Goal: Transaction & Acquisition: Purchase product/service

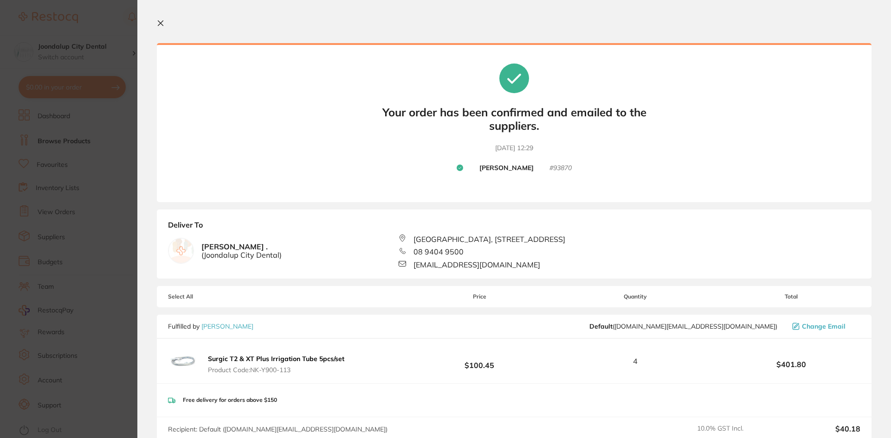
click at [160, 21] on icon at bounding box center [160, 22] width 7 height 7
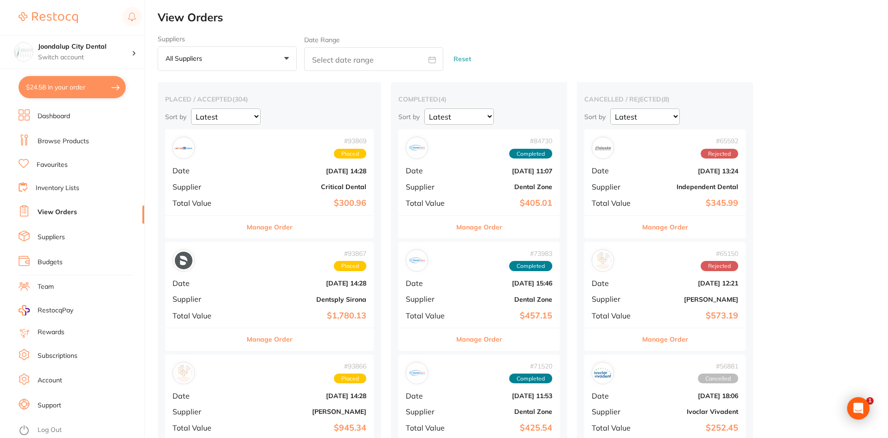
drag, startPoint x: 87, startPoint y: 81, endPoint x: 133, endPoint y: 86, distance: 46.6
click at [89, 81] on button "$24.58 in your order" at bounding box center [72, 87] width 107 height 22
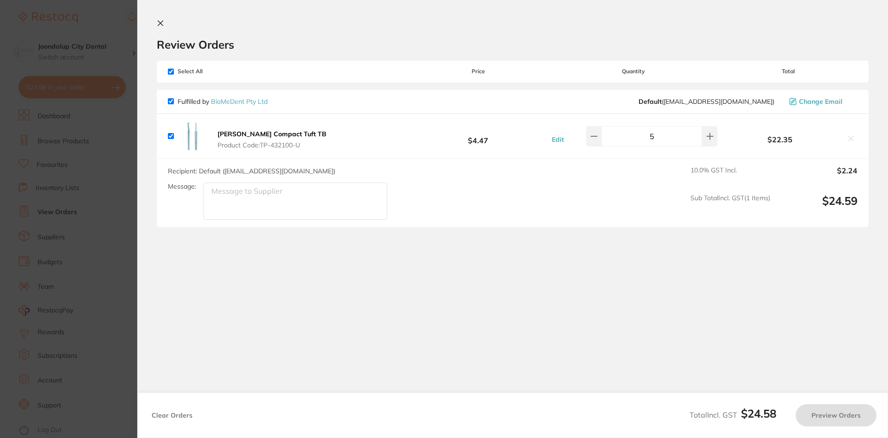
checkbox input "true"
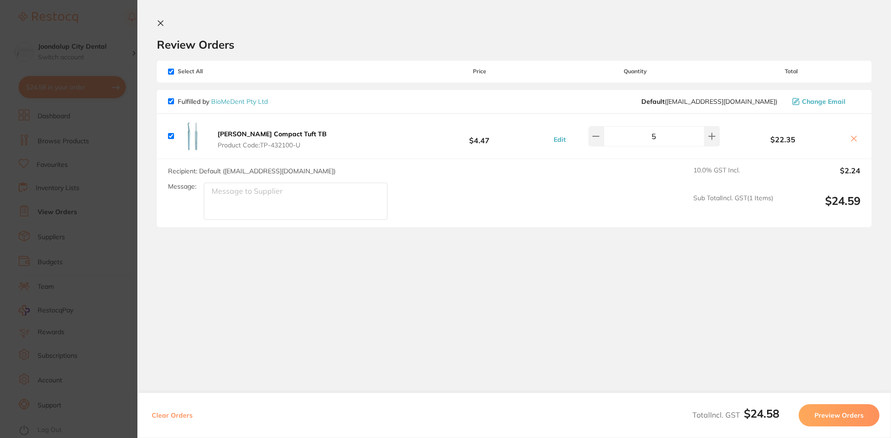
click at [161, 21] on icon at bounding box center [160, 22] width 7 height 7
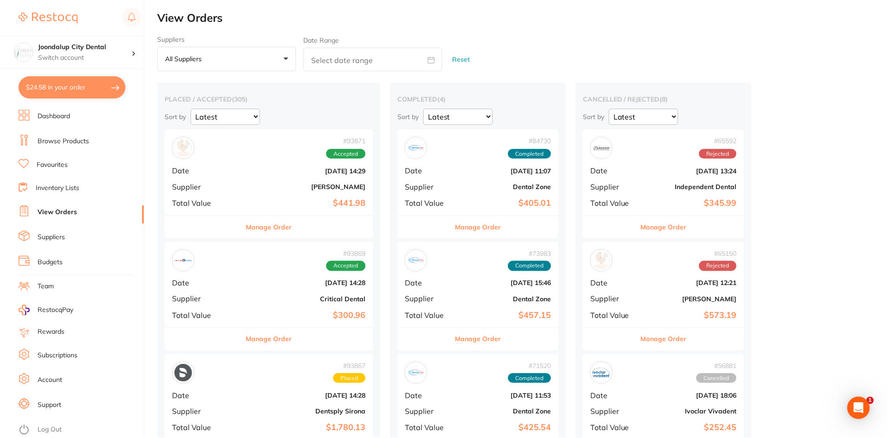
scroll to position [1, 0]
click at [73, 140] on link "Browse Products" at bounding box center [63, 141] width 51 height 9
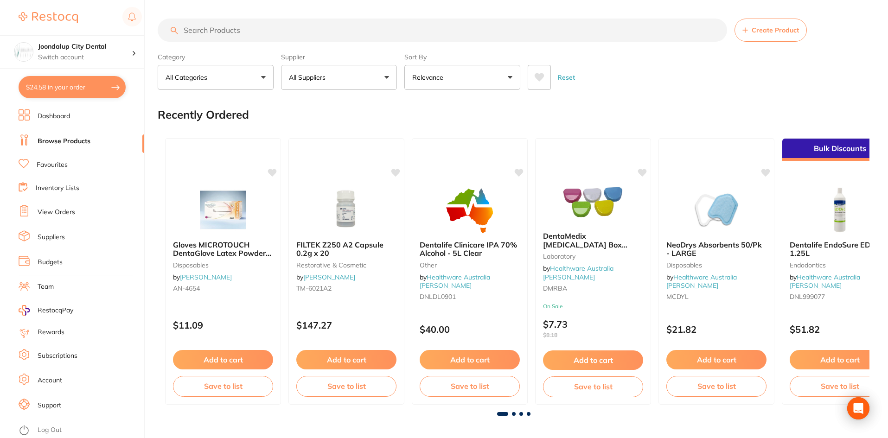
click at [313, 27] on input "search" at bounding box center [443, 30] width 570 height 23
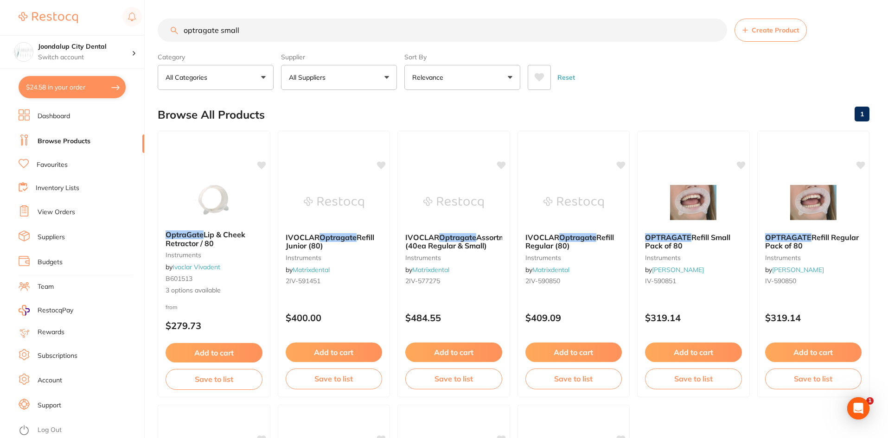
type input "optragate small"
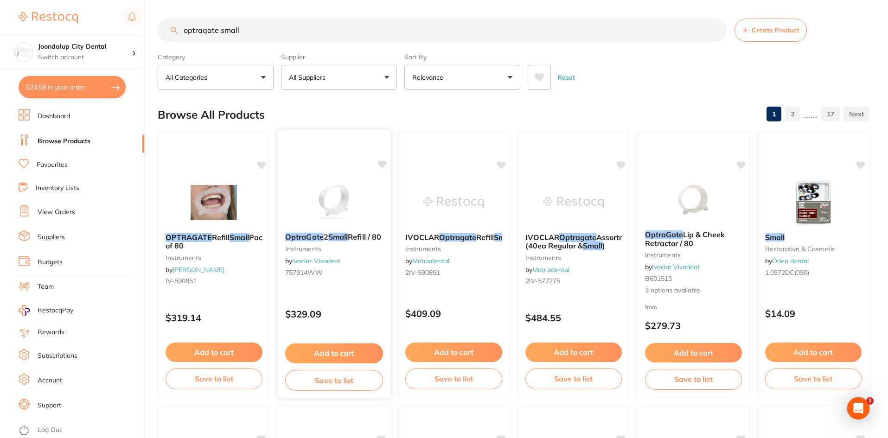
click at [339, 224] on img at bounding box center [333, 202] width 61 height 47
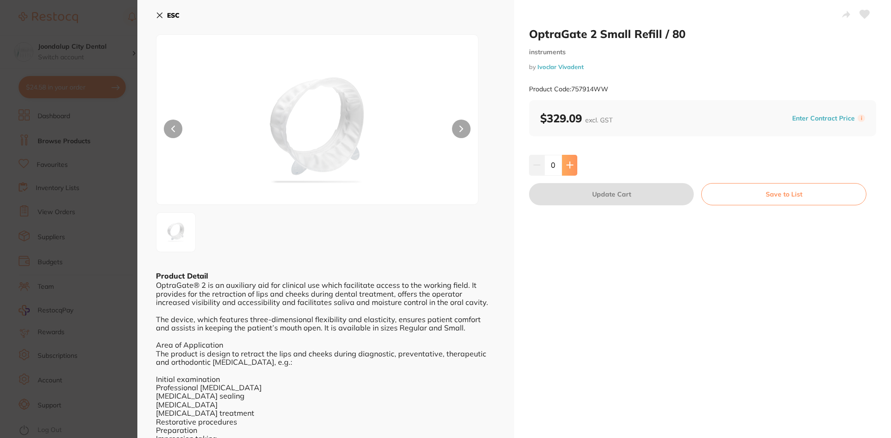
click at [563, 163] on button at bounding box center [569, 165] width 15 height 20
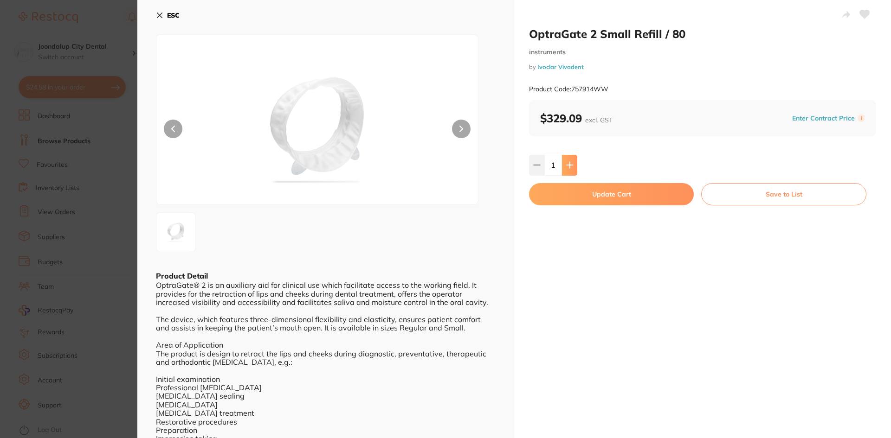
type input "2"
click at [557, 192] on button "Update Cart" at bounding box center [611, 194] width 165 height 22
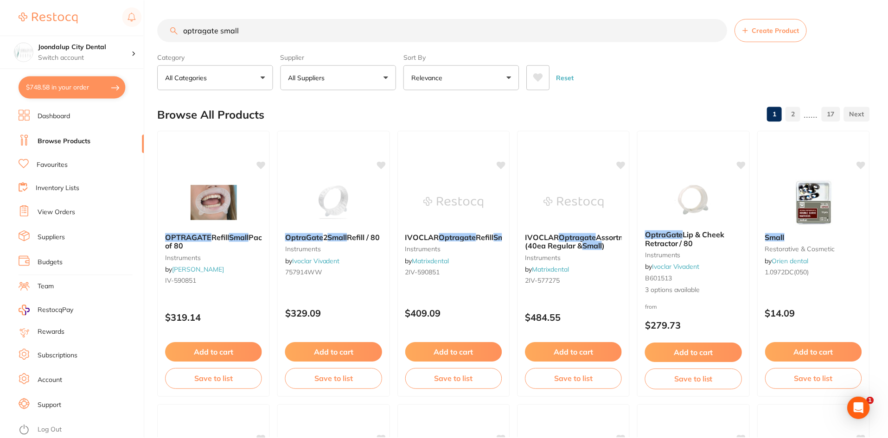
scroll to position [1, 0]
click at [56, 86] on button "$748.58 in your order" at bounding box center [72, 87] width 107 height 22
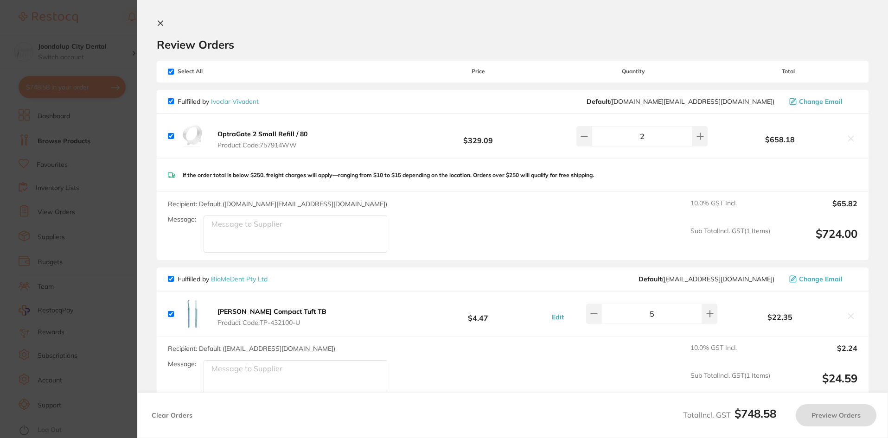
checkbox input "true"
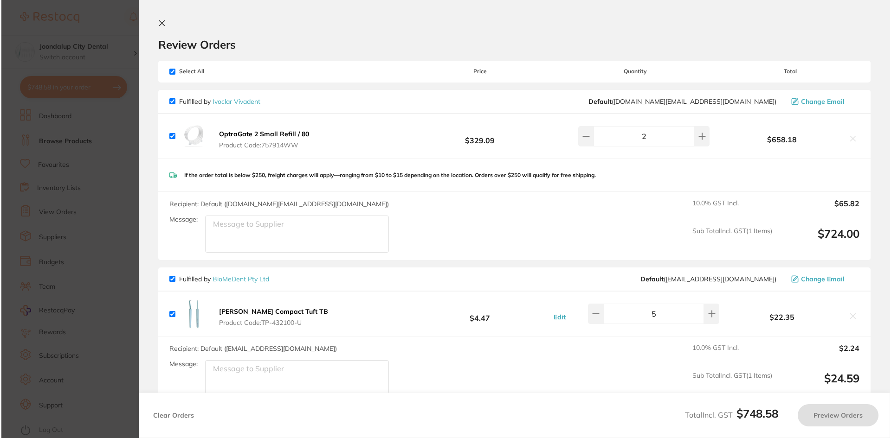
scroll to position [0, 0]
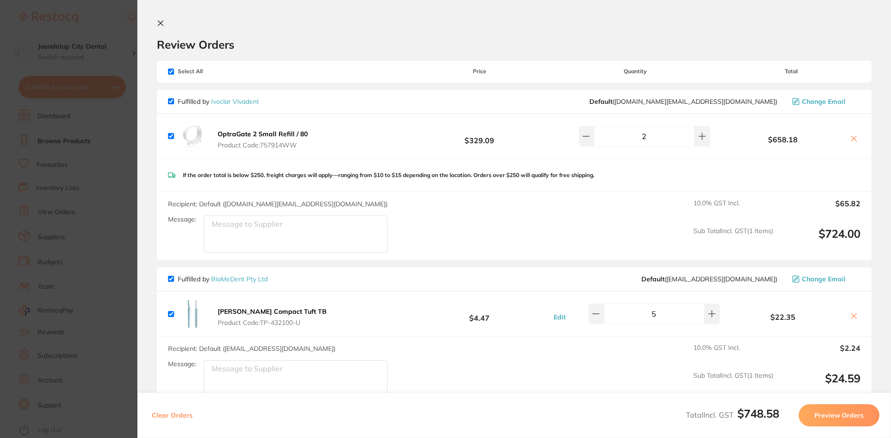
click at [171, 276] on input "checkbox" at bounding box center [171, 279] width 6 height 6
checkbox input "false"
click at [851, 413] on button "Preview Orders" at bounding box center [838, 415] width 81 height 22
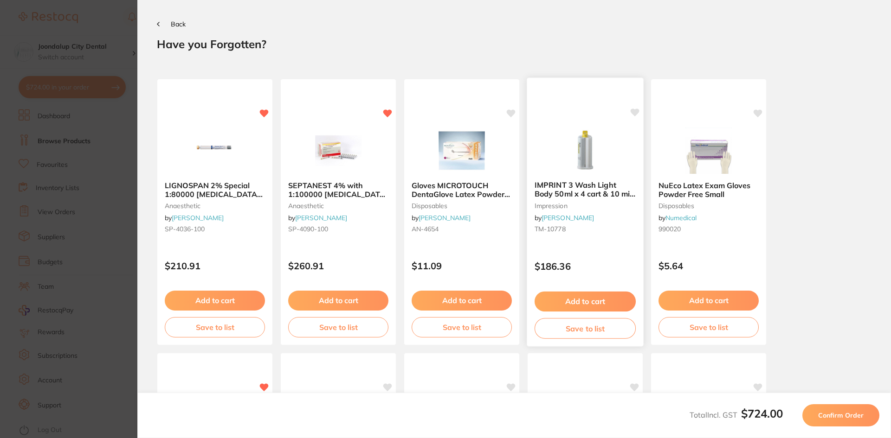
click at [593, 162] on img at bounding box center [584, 150] width 61 height 47
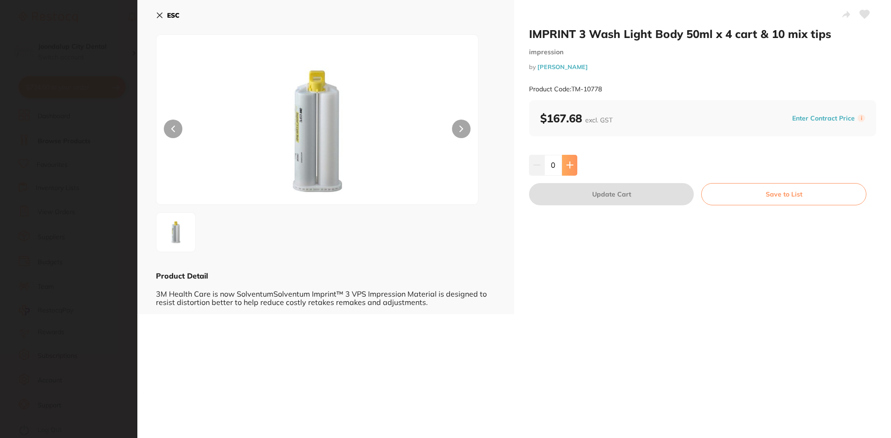
click at [563, 165] on button at bounding box center [569, 165] width 15 height 20
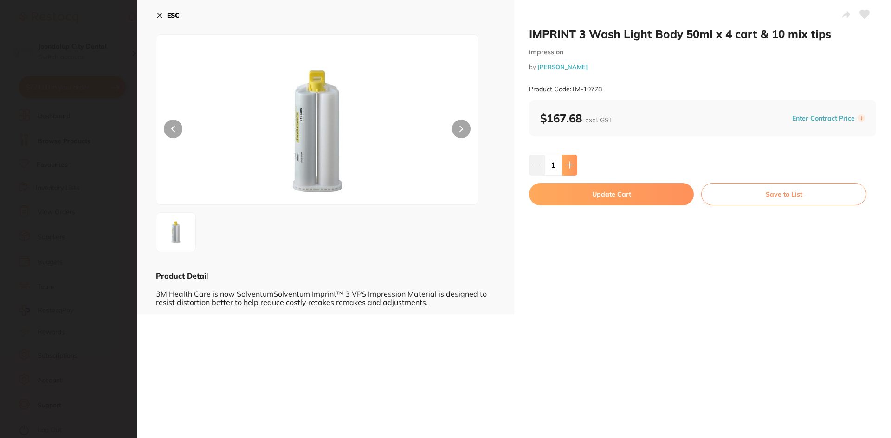
click at [563, 165] on button at bounding box center [569, 165] width 15 height 20
type input "2"
click at [562, 193] on button "Update Cart" at bounding box center [611, 194] width 165 height 22
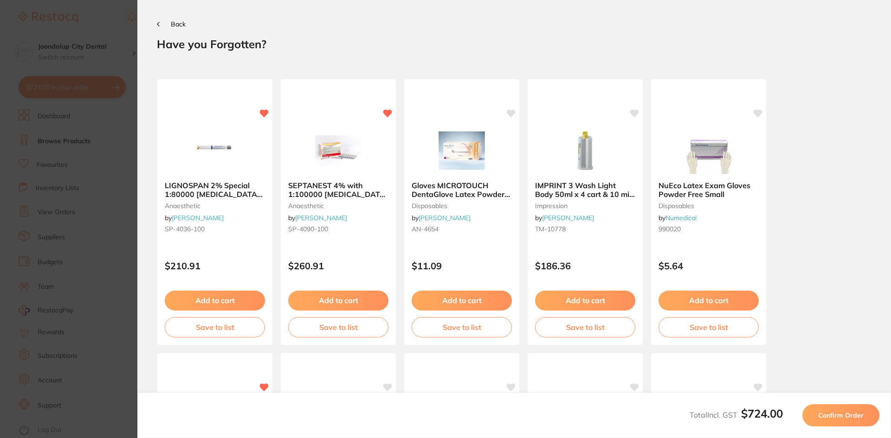
drag, startPoint x: 837, startPoint y: 411, endPoint x: 838, endPoint y: 404, distance: 7.0
click at [837, 407] on button "Confirm Order" at bounding box center [840, 415] width 77 height 22
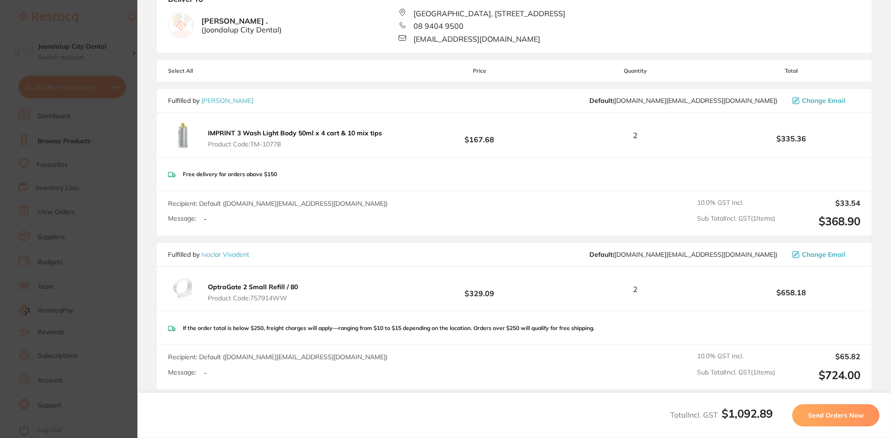
scroll to position [93, 0]
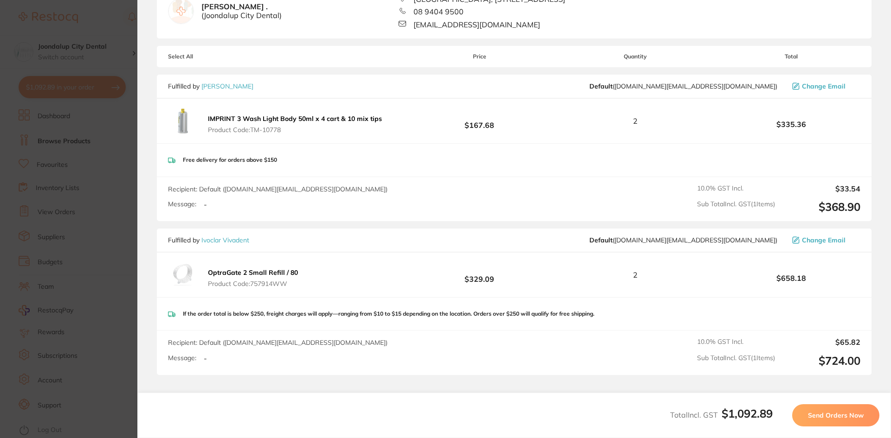
click at [856, 418] on span "Send Orders Now" at bounding box center [836, 415] width 56 height 8
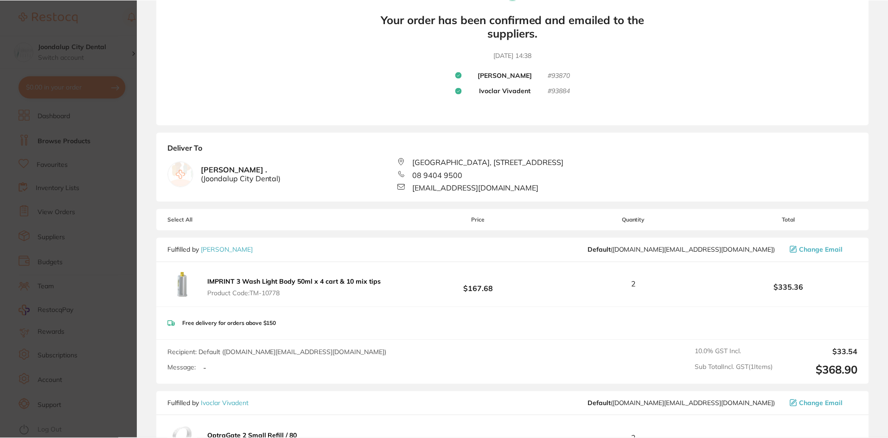
scroll to position [0, 0]
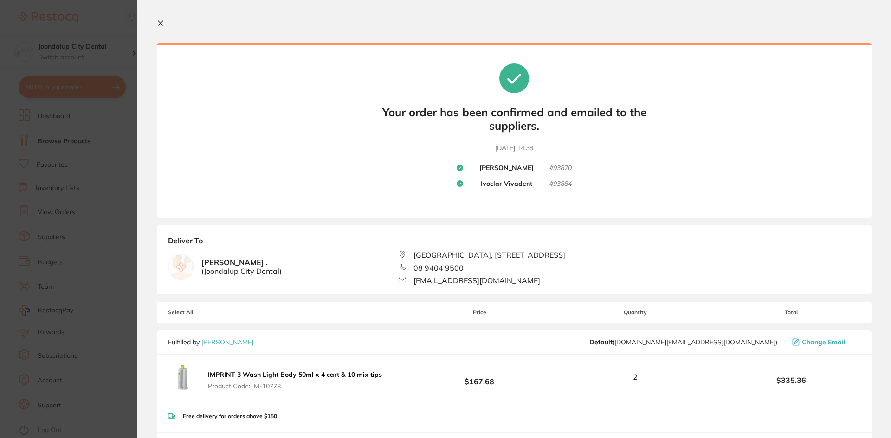
click at [161, 20] on icon at bounding box center [160, 22] width 7 height 7
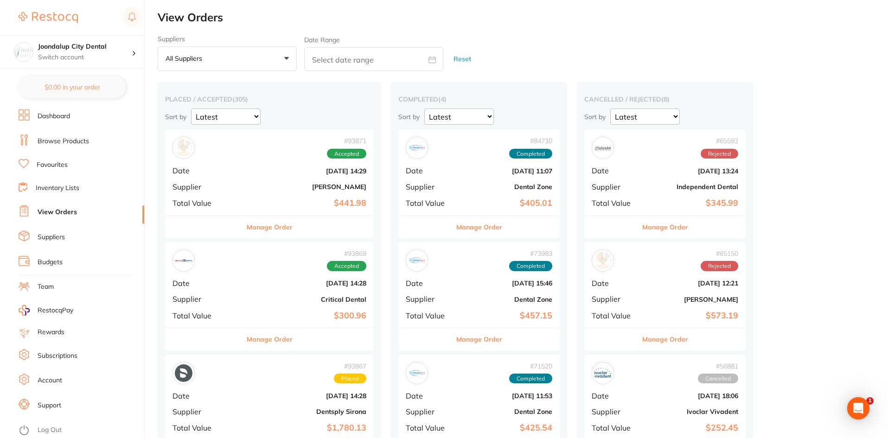
checkbox input "false"
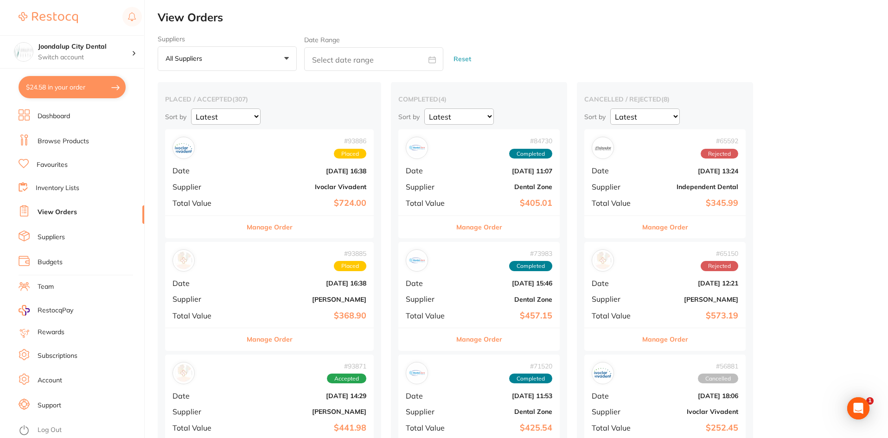
drag, startPoint x: 59, startPoint y: 141, endPoint x: 145, endPoint y: 83, distance: 104.2
click at [64, 140] on link "Browse Products" at bounding box center [63, 141] width 51 height 9
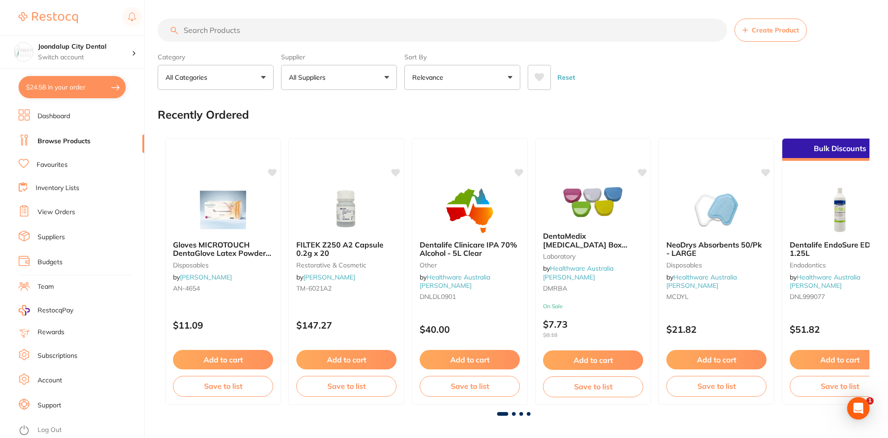
click at [264, 33] on input "search" at bounding box center [443, 30] width 570 height 23
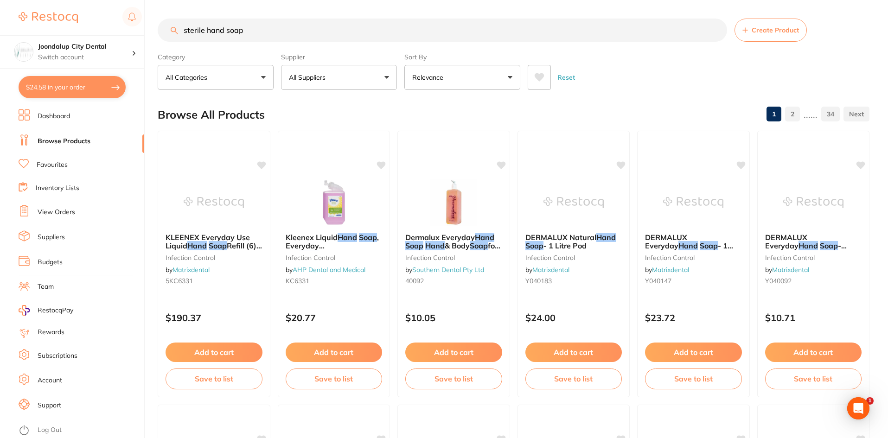
drag, startPoint x: 205, startPoint y: 30, endPoint x: 163, endPoint y: 31, distance: 41.7
click at [163, 31] on input "sterile hand soap" at bounding box center [443, 30] width 570 height 23
type input "surgical hand soap"
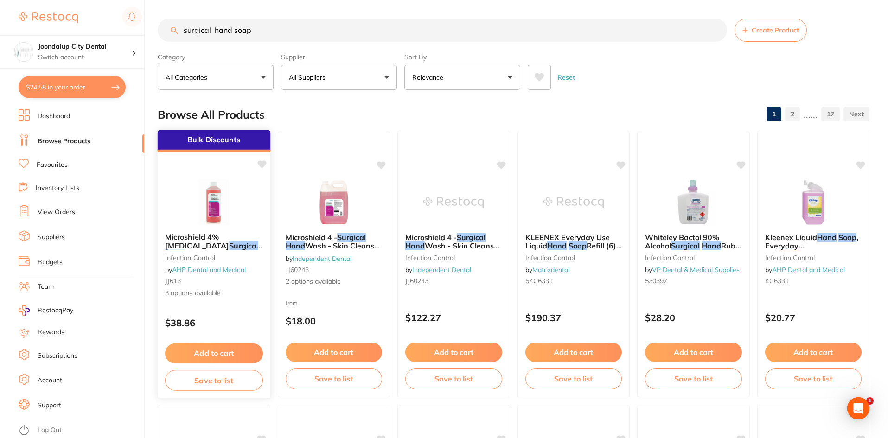
click at [203, 215] on img at bounding box center [214, 202] width 61 height 47
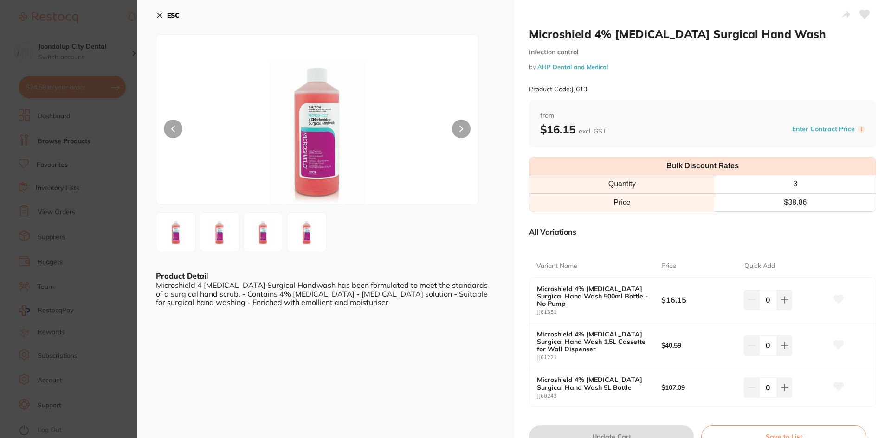
click at [157, 12] on icon at bounding box center [159, 15] width 7 height 7
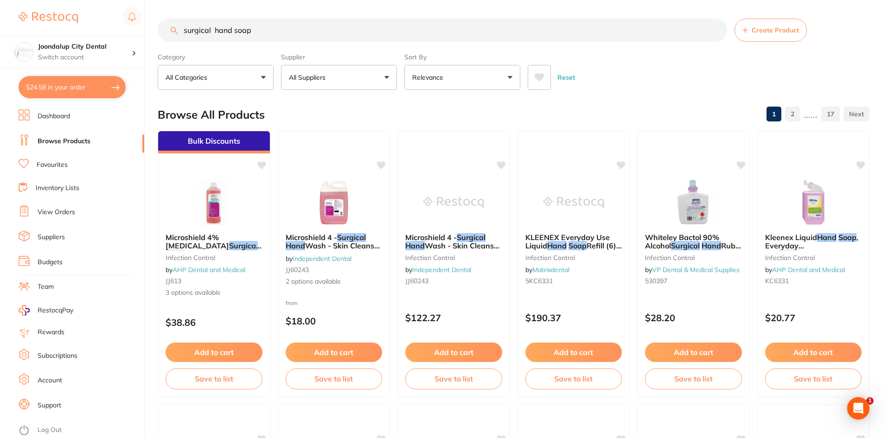
click at [374, 72] on button "All Suppliers" at bounding box center [339, 77] width 116 height 25
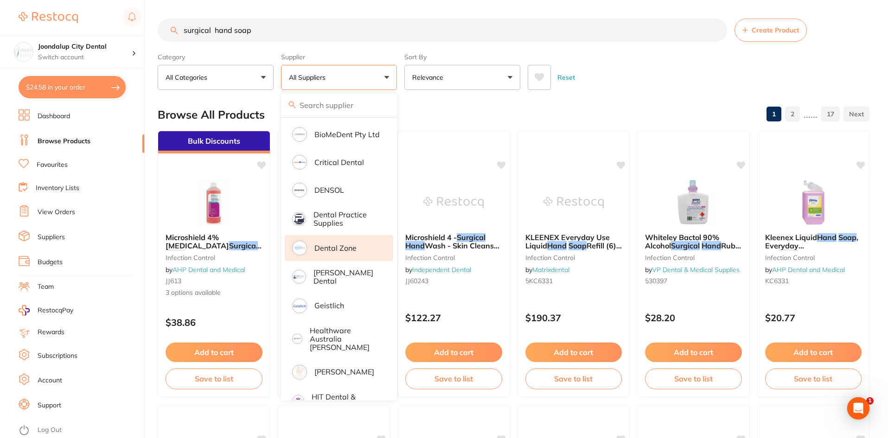
scroll to position [278, 0]
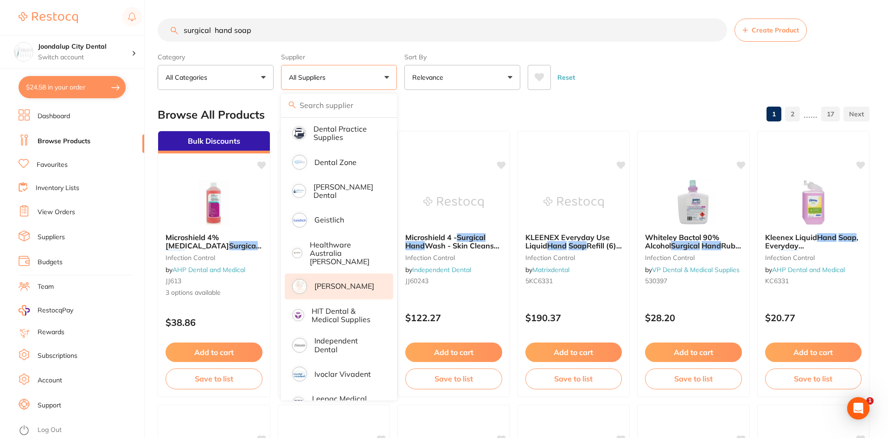
click at [326, 282] on p "[PERSON_NAME]" at bounding box center [344, 286] width 60 height 8
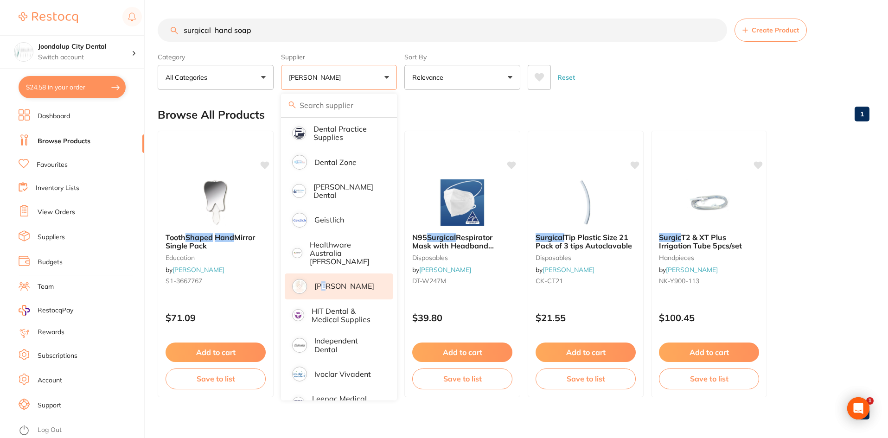
click at [371, 26] on input "surgical hand soap" at bounding box center [443, 30] width 570 height 23
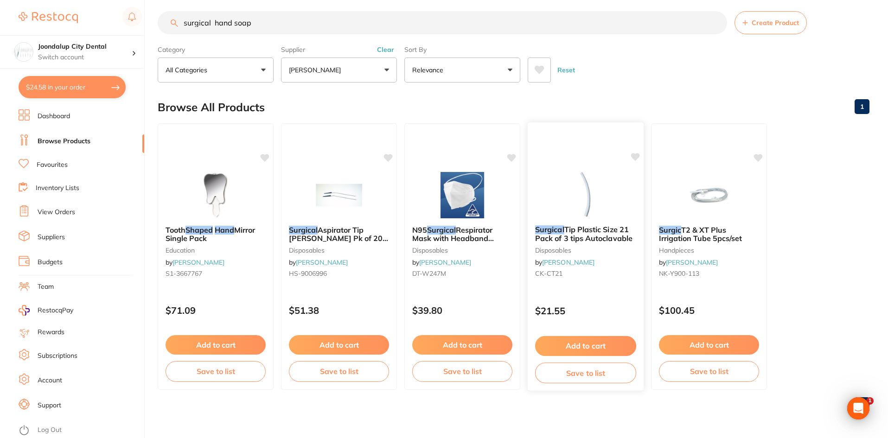
scroll to position [0, 0]
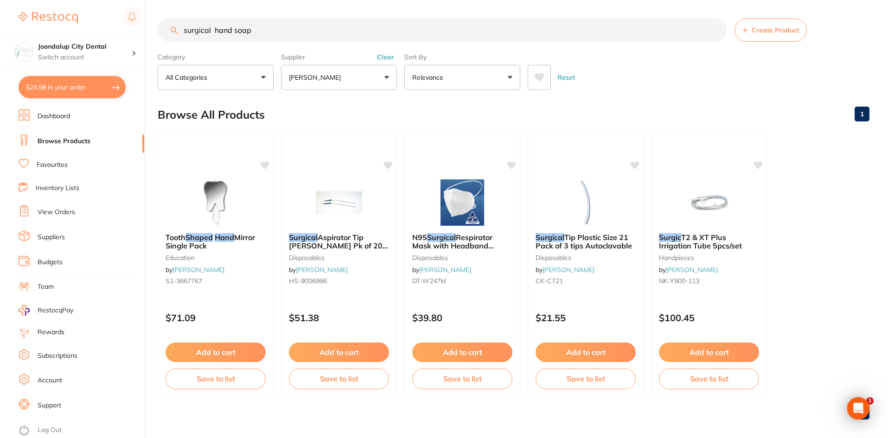
drag, startPoint x: 269, startPoint y: 29, endPoint x: 181, endPoint y: 31, distance: 87.7
click at [181, 31] on input "surgical hand soap" at bounding box center [443, 30] width 570 height 23
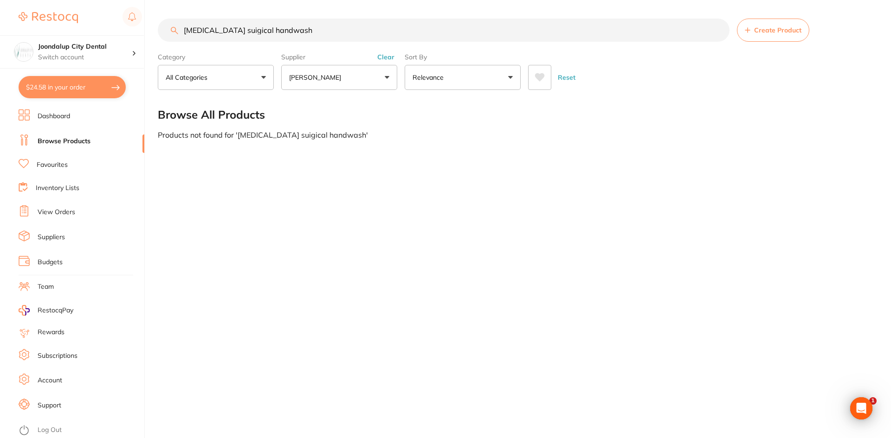
click at [240, 29] on input "[MEDICAL_DATA] suigical handwash" at bounding box center [443, 30] width 571 height 23
click at [309, 32] on input "[MEDICAL_DATA] surgical handwash" at bounding box center [443, 30] width 571 height 23
type input "[MEDICAL_DATA] surgical handwash"
